Goal: Task Accomplishment & Management: Manage account settings

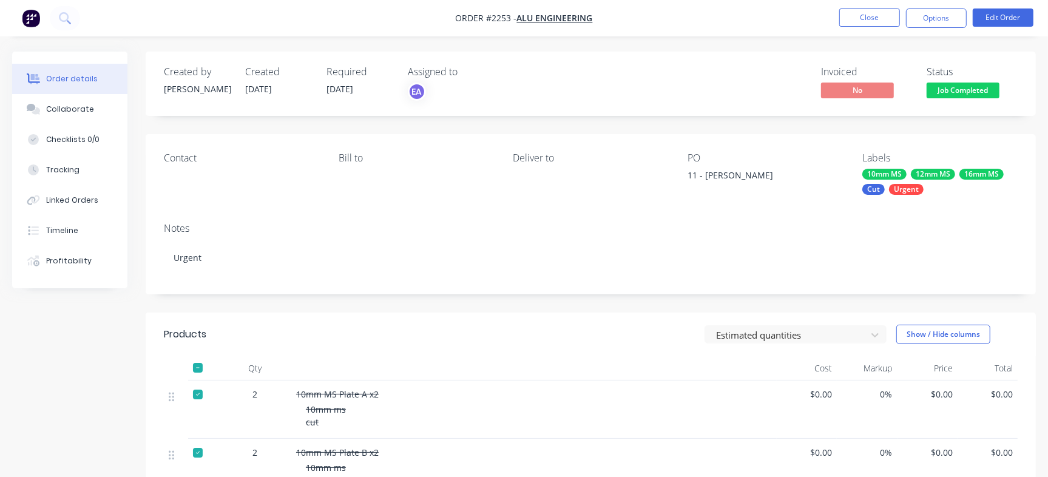
drag, startPoint x: 704, startPoint y: 173, endPoint x: 787, endPoint y: 181, distance: 83.4
click at [787, 181] on div "11 - [PERSON_NAME]" at bounding box center [763, 177] width 152 height 17
copy div "Brendan - Plates"
click at [96, 138] on button "Checklists 0/0" at bounding box center [69, 139] width 115 height 30
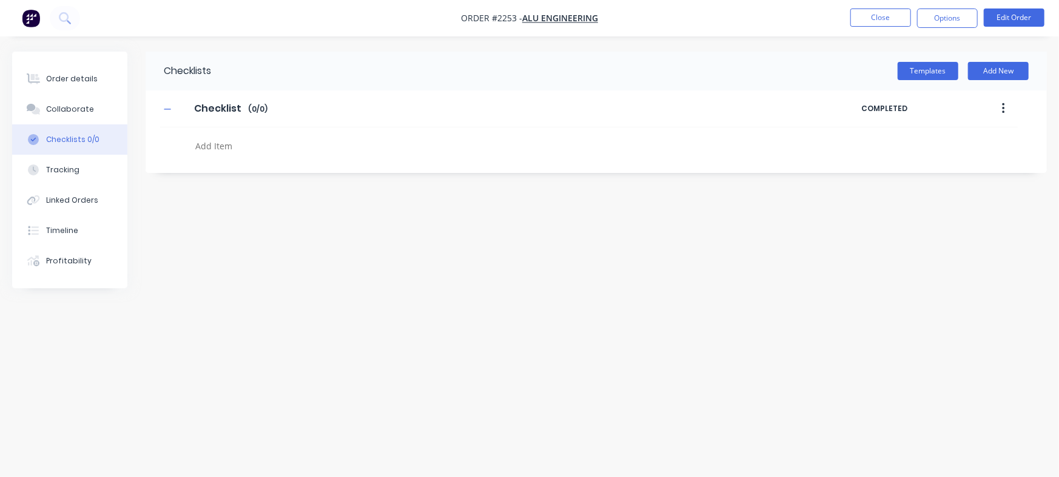
click at [278, 153] on textarea at bounding box center [466, 146] width 552 height 18
paste textarea "INV-3077"
type textarea "x"
type textarea "INV-3077"
type textarea "x"
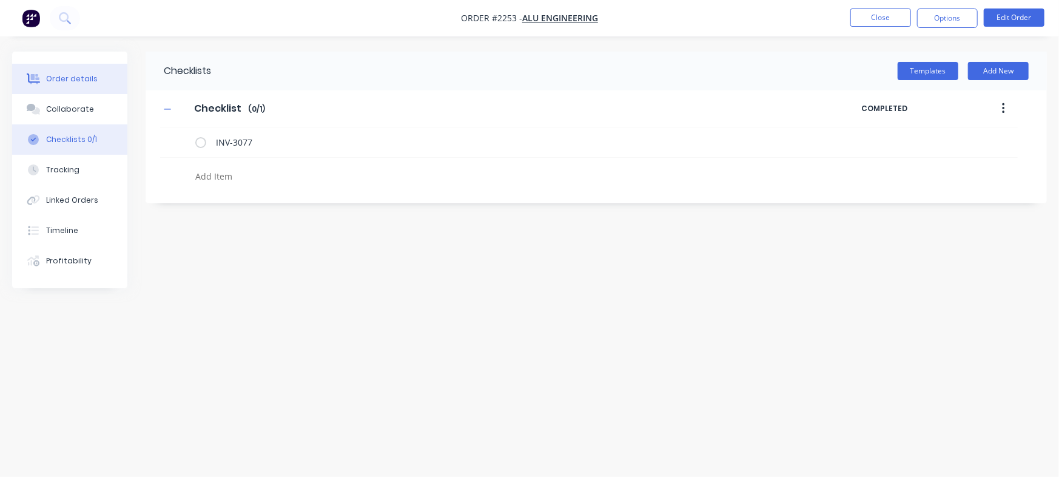
type textarea "x"
click at [99, 74] on button "Order details" at bounding box center [69, 79] width 115 height 30
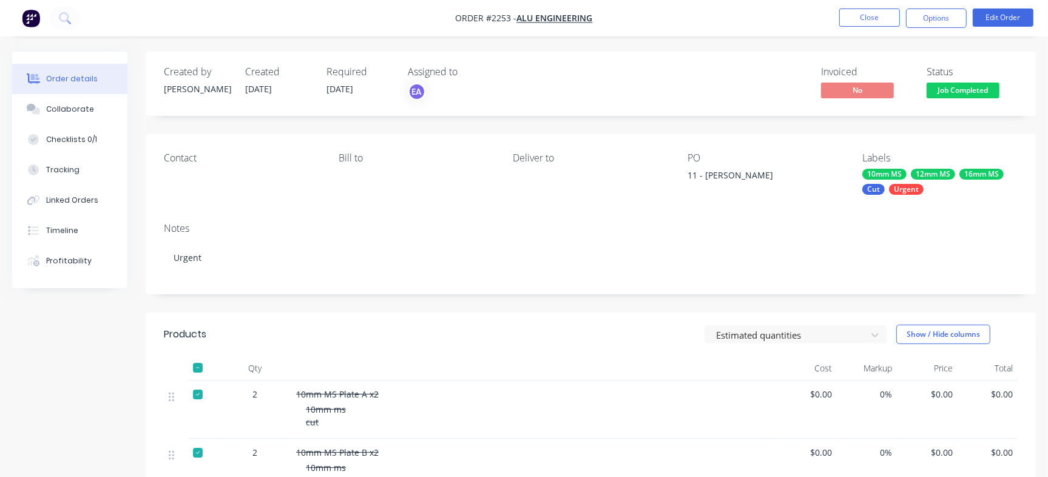
click at [991, 95] on span "Job Completed" at bounding box center [962, 89] width 73 height 15
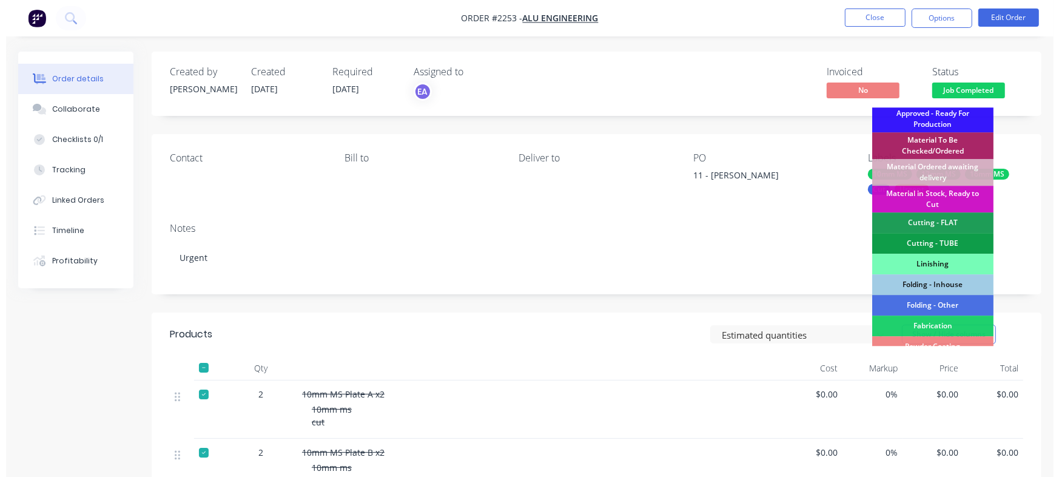
scroll to position [366, 0]
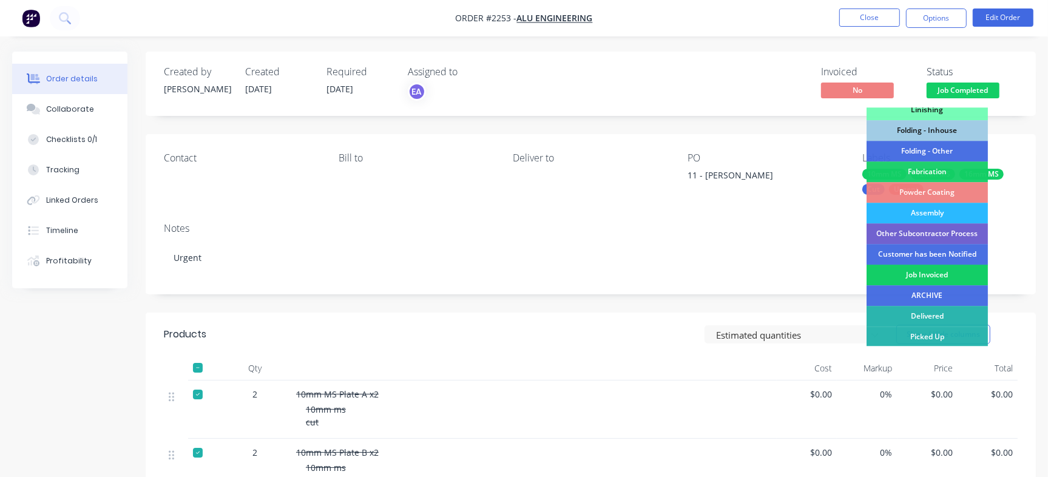
click at [946, 275] on div "Job Invoiced" at bounding box center [926, 274] width 121 height 21
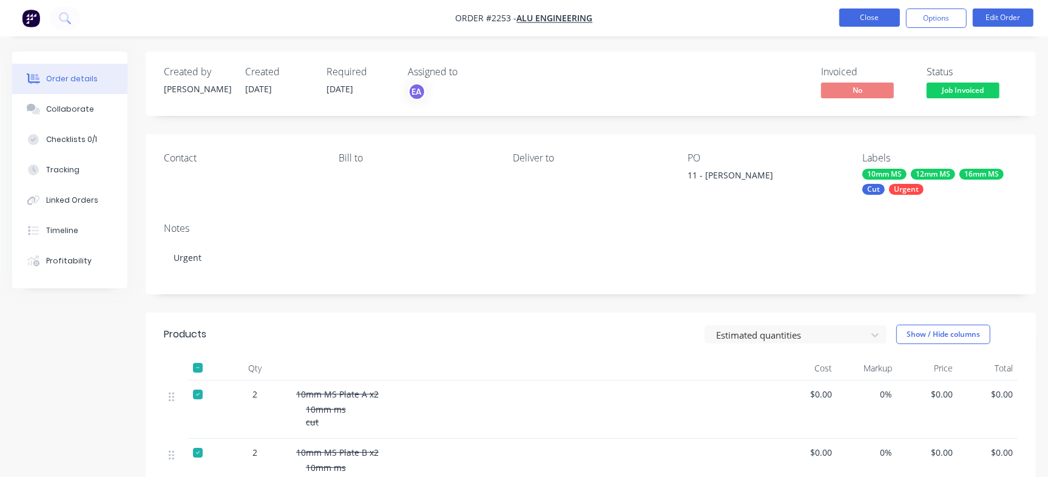
click at [860, 16] on button "Close" at bounding box center [869, 17] width 61 height 18
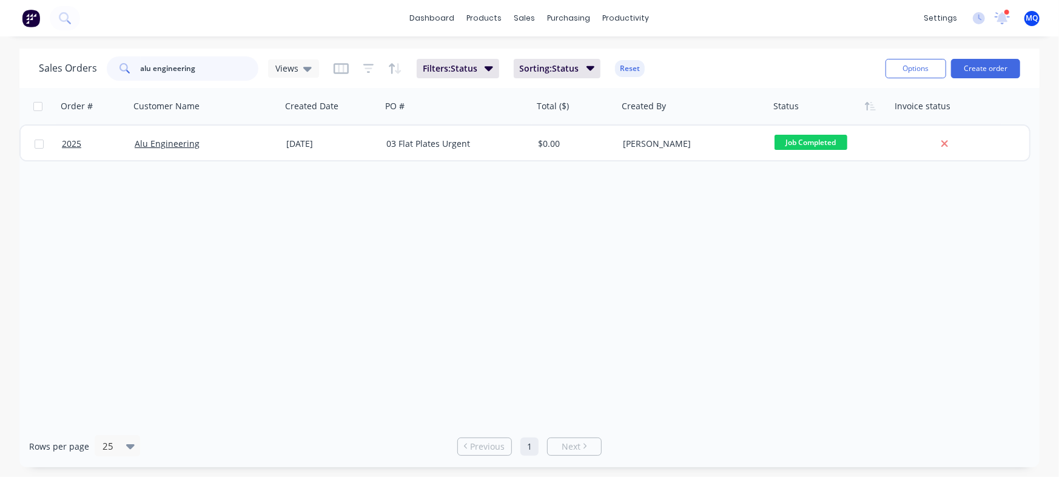
drag, startPoint x: 221, startPoint y: 67, endPoint x: 95, endPoint y: 86, distance: 128.2
click at [70, 81] on div "Sales Orders alu engineering Views Filters: Status Sorting: Status Reset" at bounding box center [457, 68] width 837 height 30
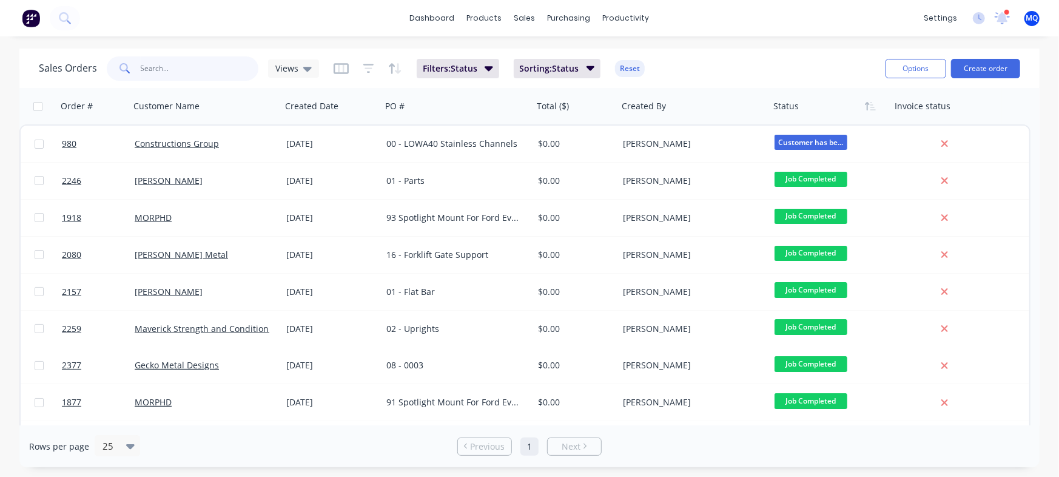
click at [212, 66] on input "text" at bounding box center [200, 68] width 118 height 24
type input "122867"
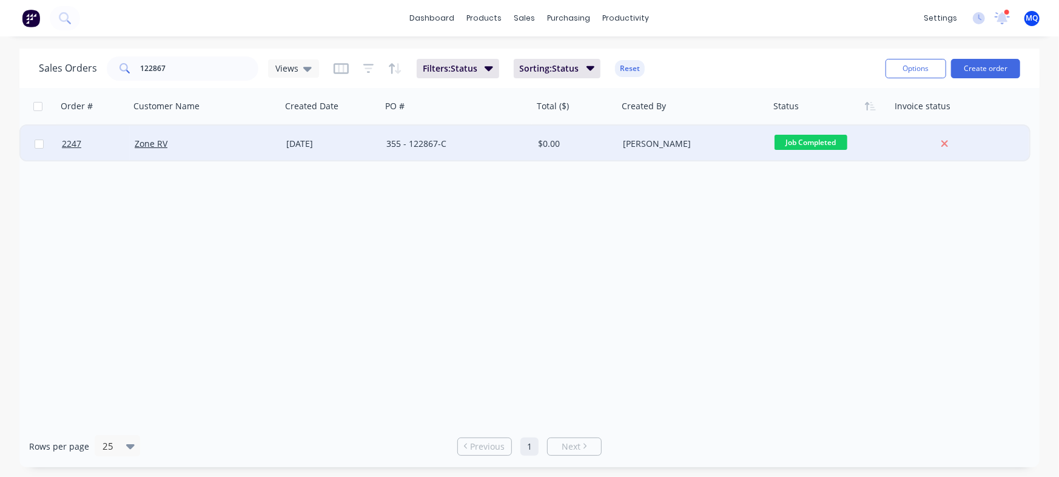
click at [487, 149] on div "355 - 122867-C" at bounding box center [453, 144] width 135 height 12
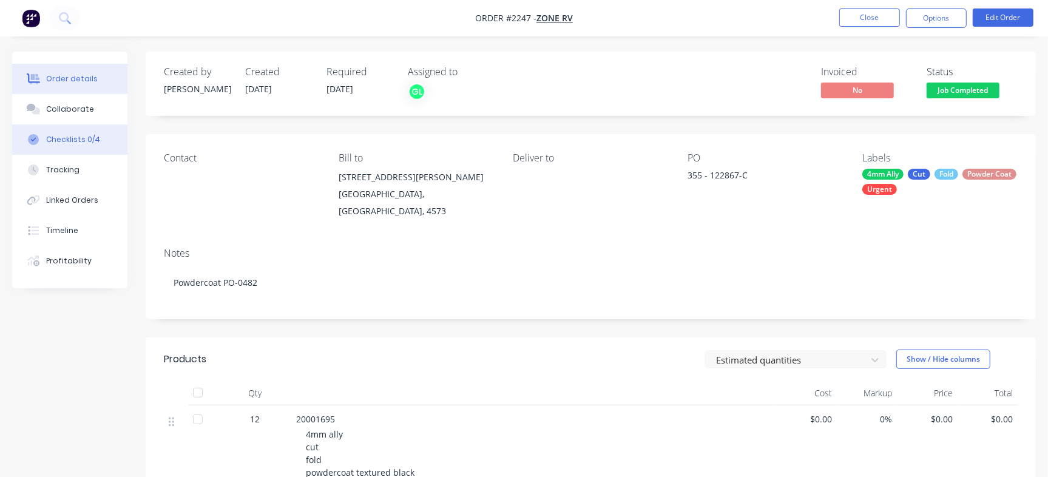
click at [82, 143] on div "Checklists 0/4" at bounding box center [73, 139] width 54 height 11
type textarea "x"
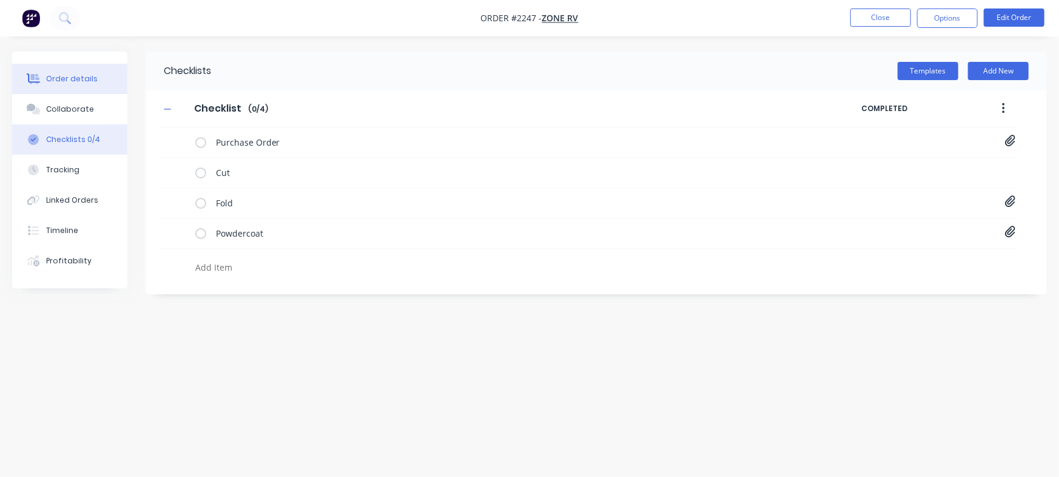
click at [97, 76] on button "Order details" at bounding box center [69, 79] width 115 height 30
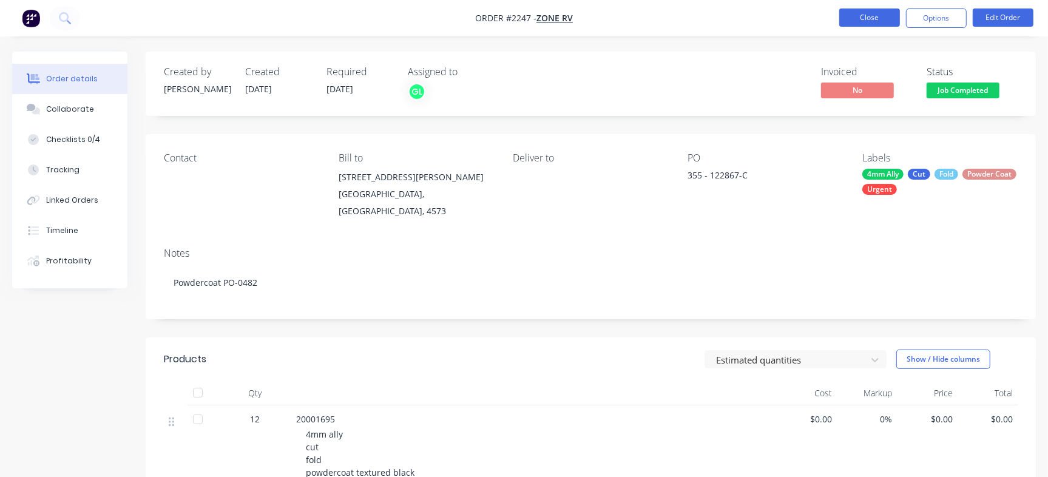
click at [872, 15] on button "Close" at bounding box center [869, 17] width 61 height 18
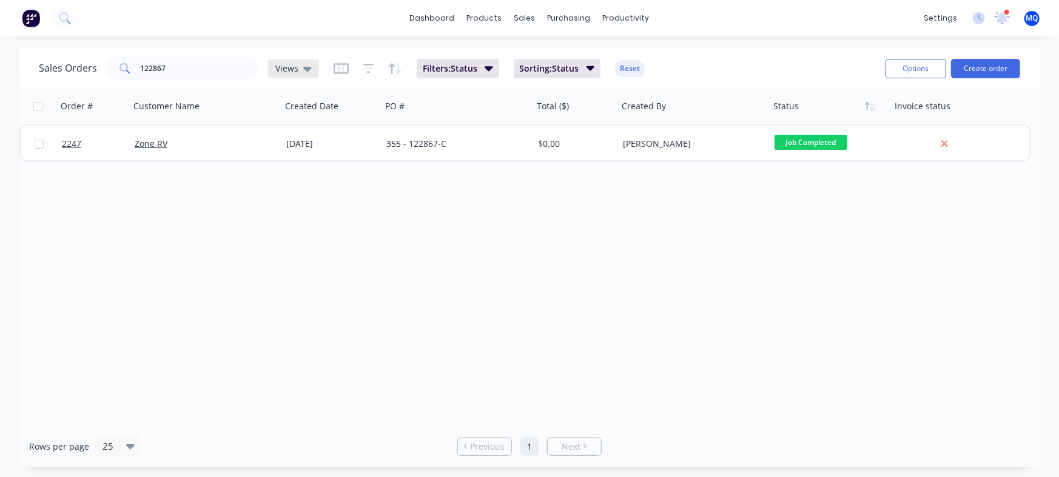
click at [309, 62] on div "Views" at bounding box center [293, 68] width 51 height 18
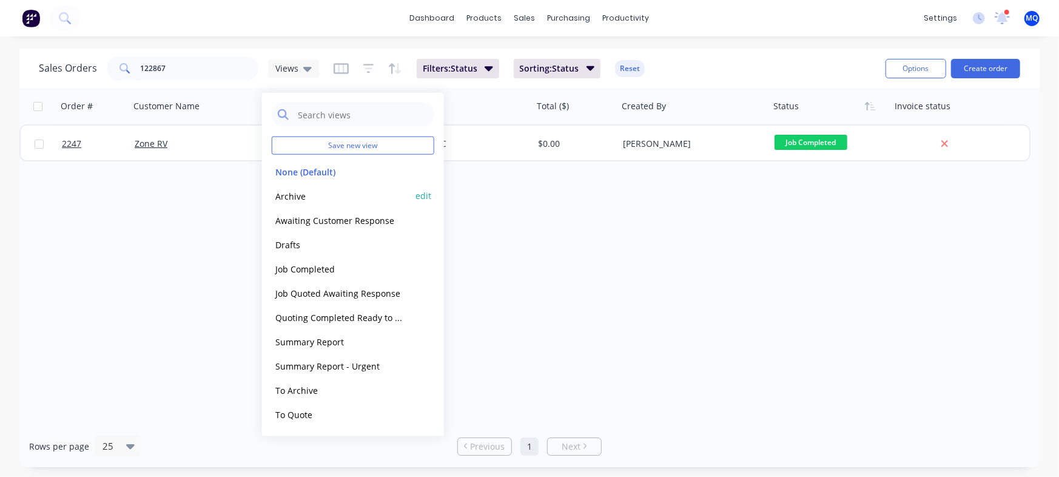
click at [328, 189] on button "Archive" at bounding box center [341, 196] width 138 height 14
